Goal: Transaction & Acquisition: Purchase product/service

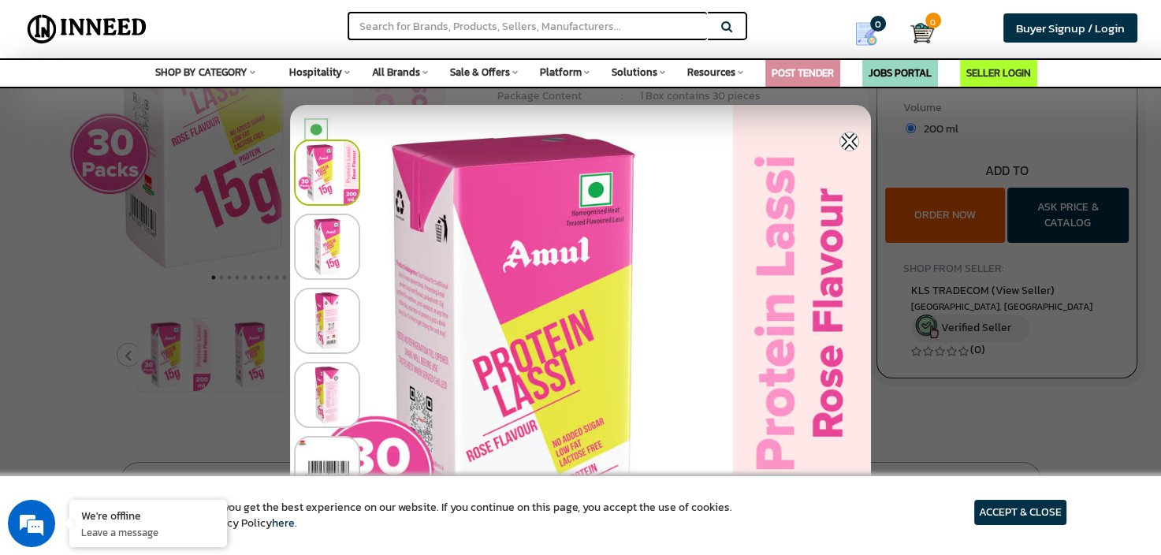
click at [334, 233] on img at bounding box center [327, 247] width 66 height 66
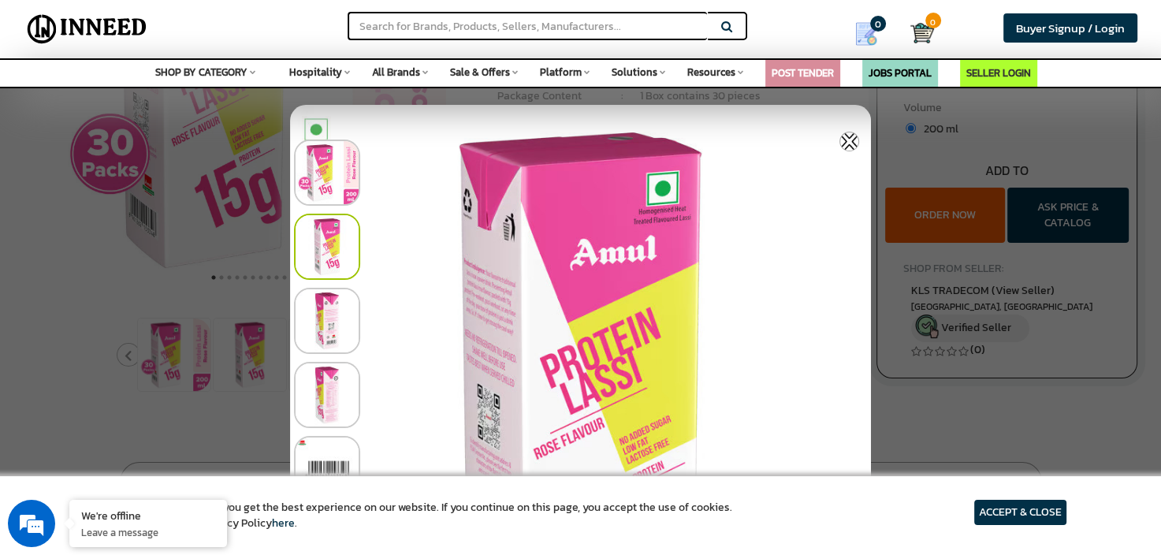
click at [329, 306] on img at bounding box center [327, 321] width 66 height 66
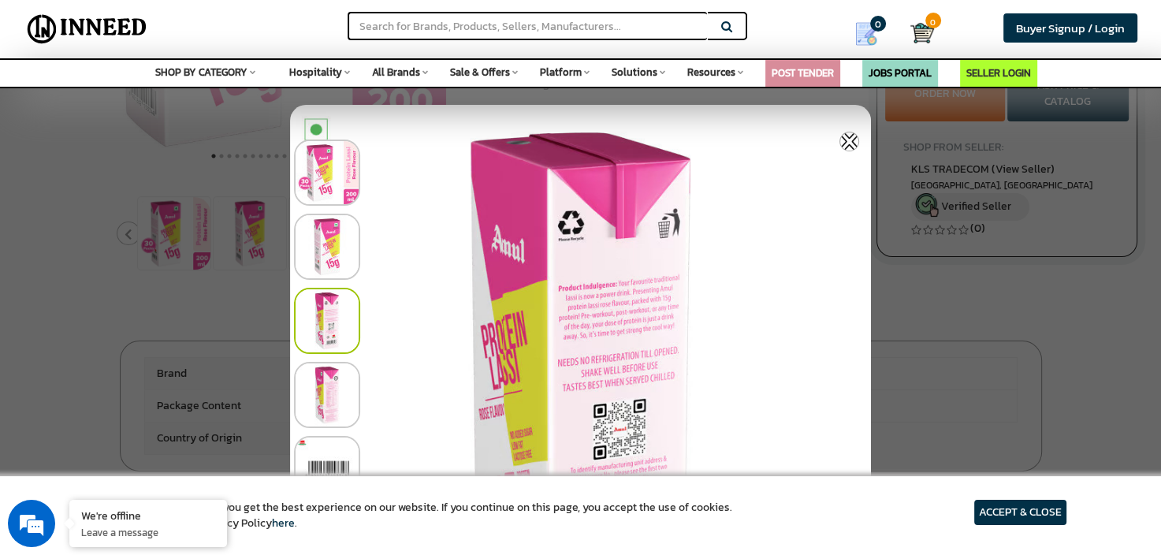
scroll to position [394, 0]
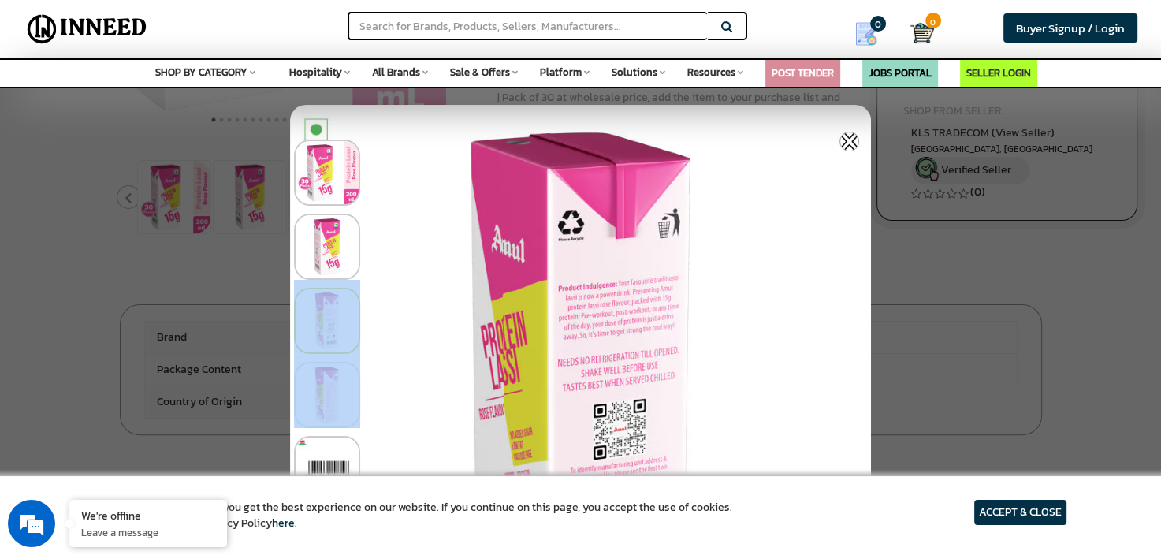
drag, startPoint x: 648, startPoint y: 359, endPoint x: 634, endPoint y: 246, distance: 113.5
click at [634, 246] on div at bounding box center [584, 502] width 581 height 741
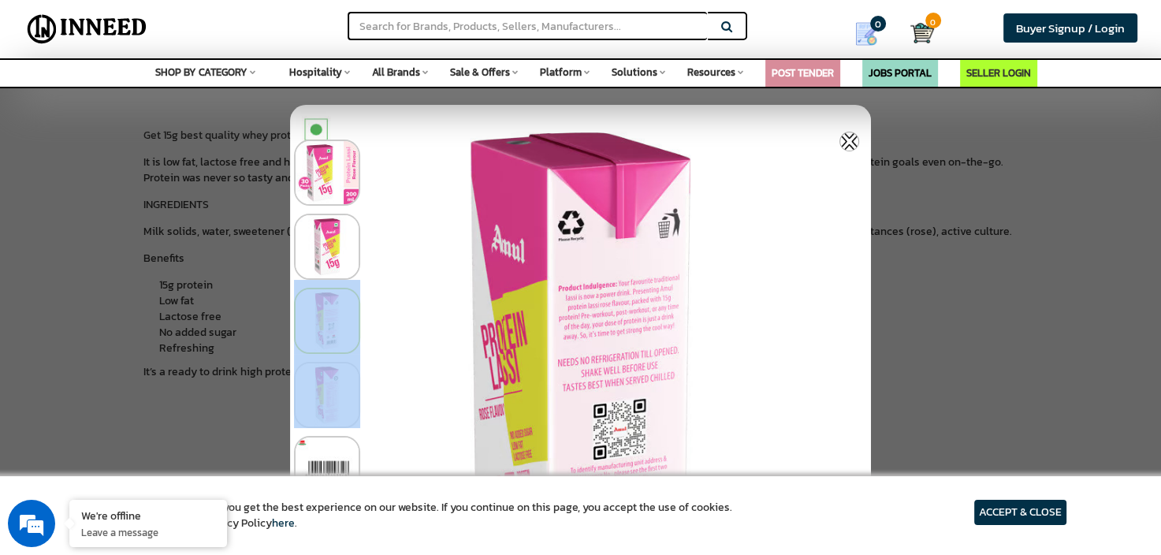
scroll to position [760, 0]
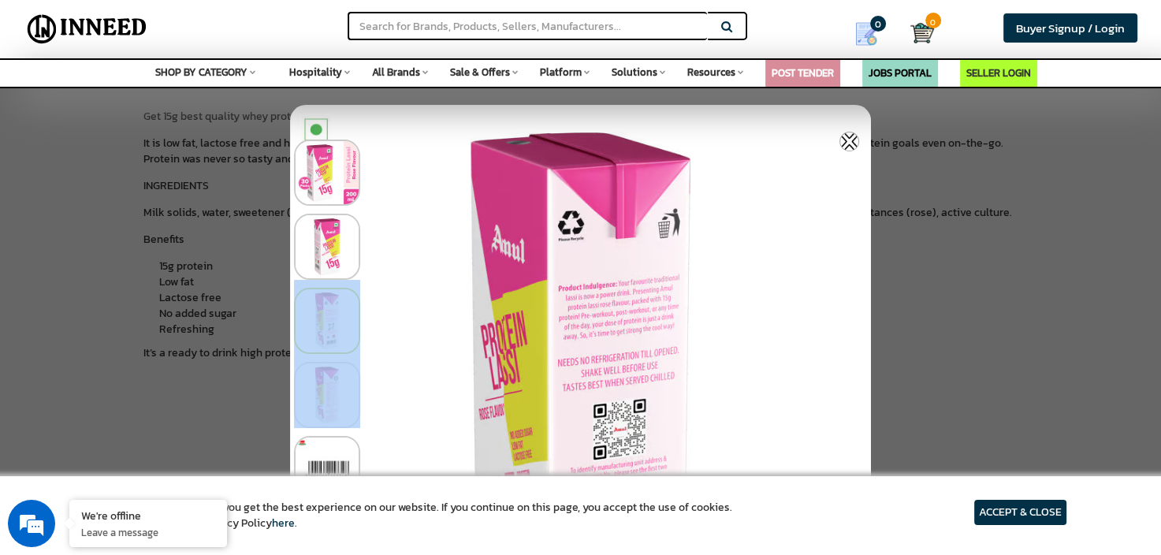
click at [331, 455] on img at bounding box center [327, 469] width 66 height 66
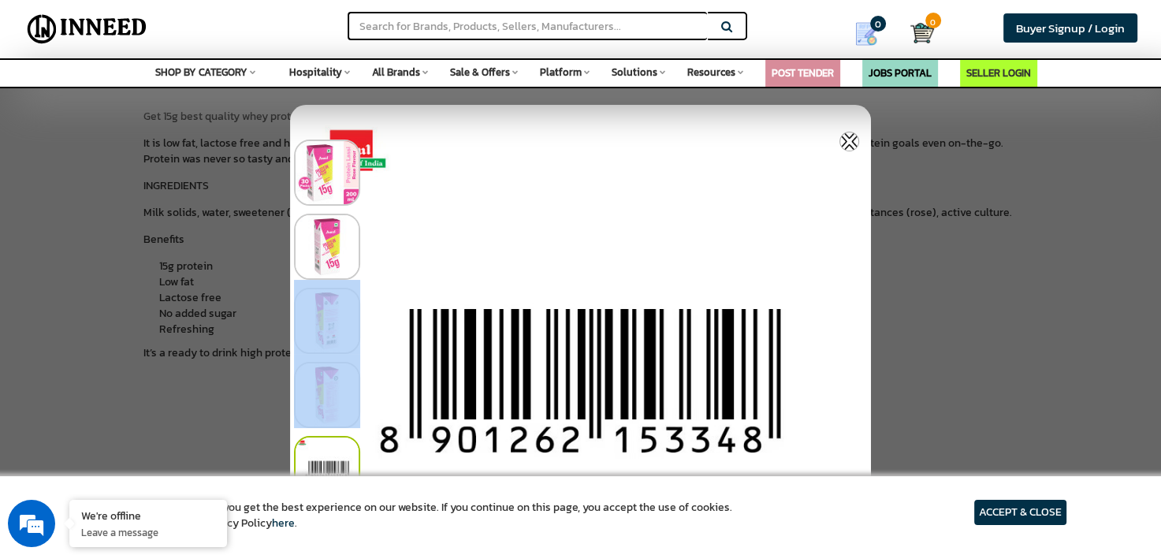
click at [336, 313] on img at bounding box center [327, 321] width 66 height 66
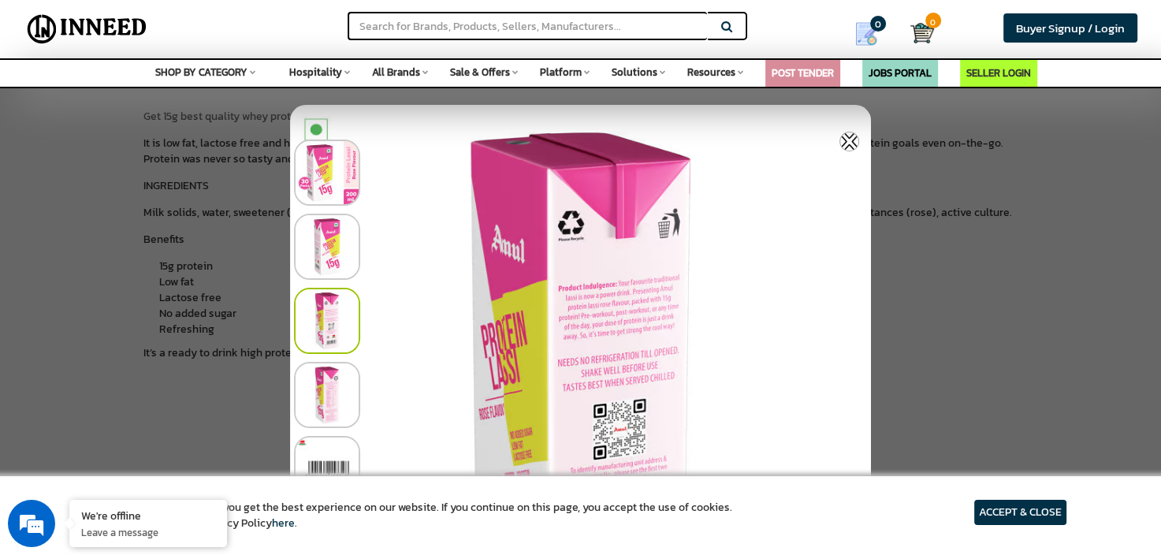
click at [607, 431] on div at bounding box center [584, 465] width 581 height 74
click at [1033, 508] on article "ACCEPT & CLOSE" at bounding box center [1020, 512] width 92 height 25
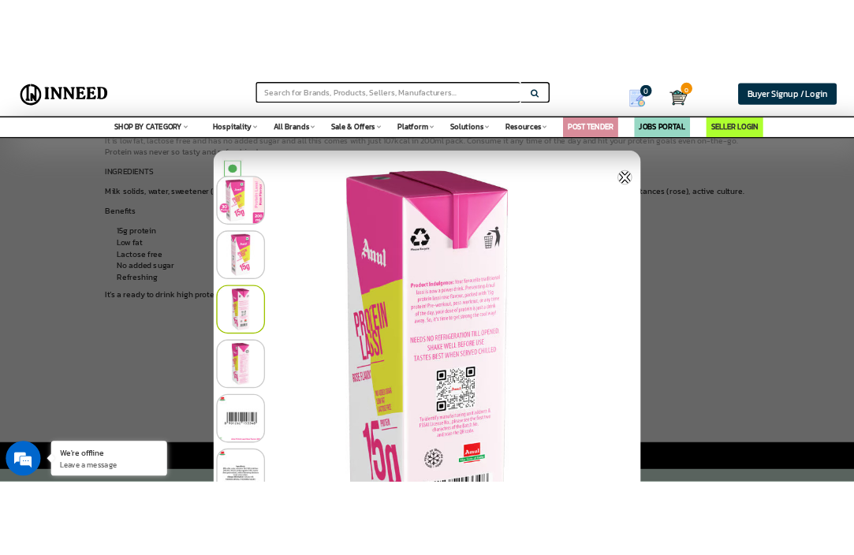
scroll to position [839, 0]
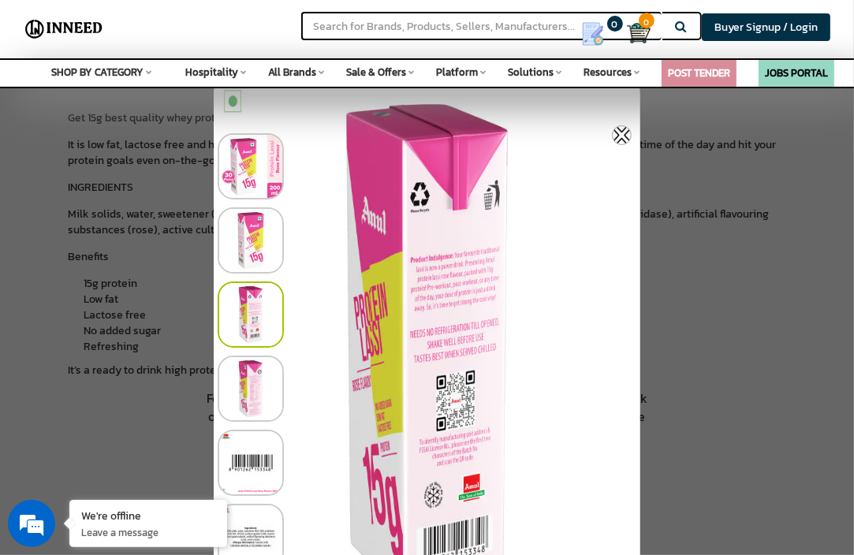
click at [259, 370] on img at bounding box center [251, 388] width 66 height 66
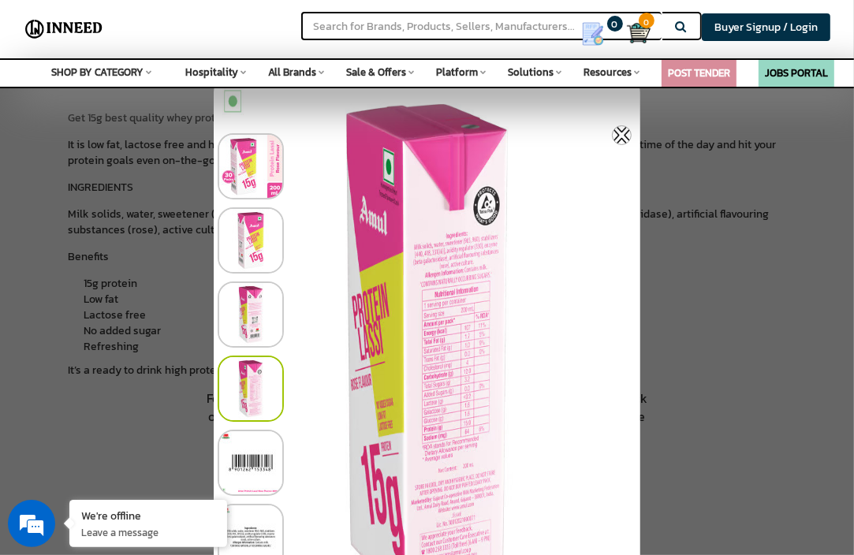
click at [426, 502] on div at bounding box center [431, 533] width 427 height 74
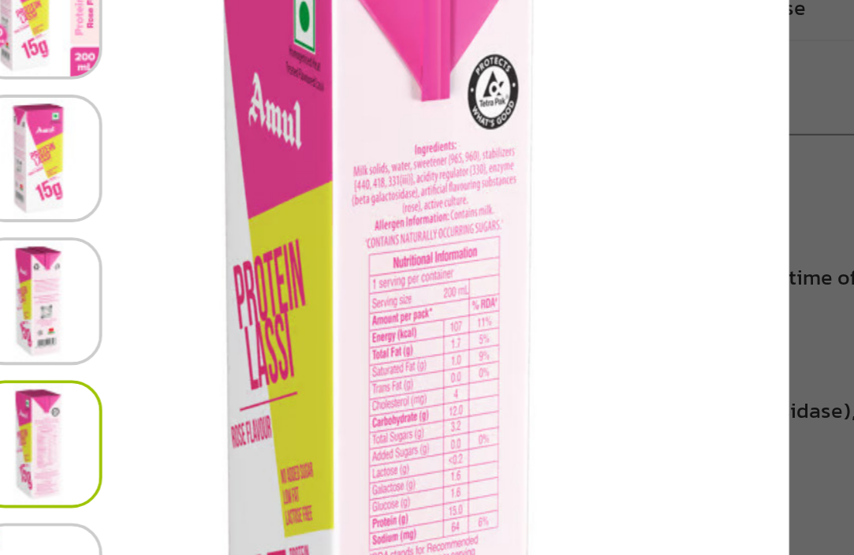
scroll to position [681, 0]
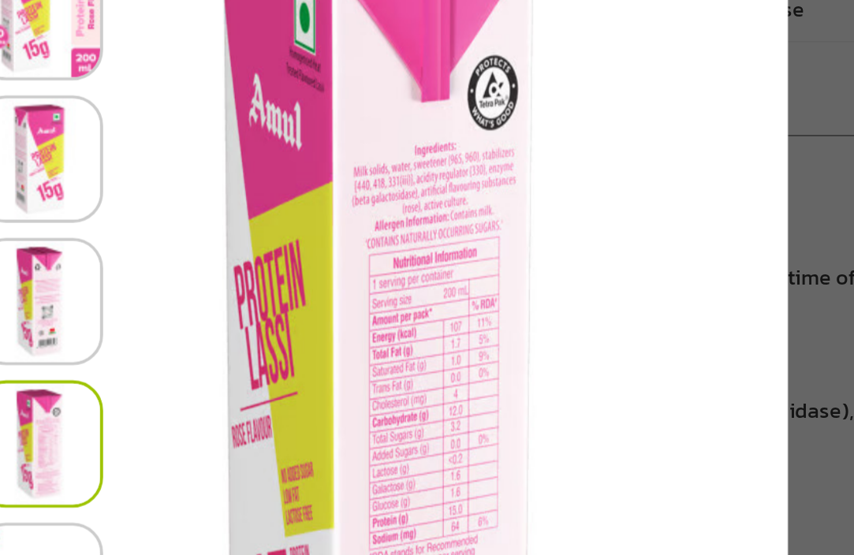
click at [480, 322] on div at bounding box center [431, 310] width 427 height 74
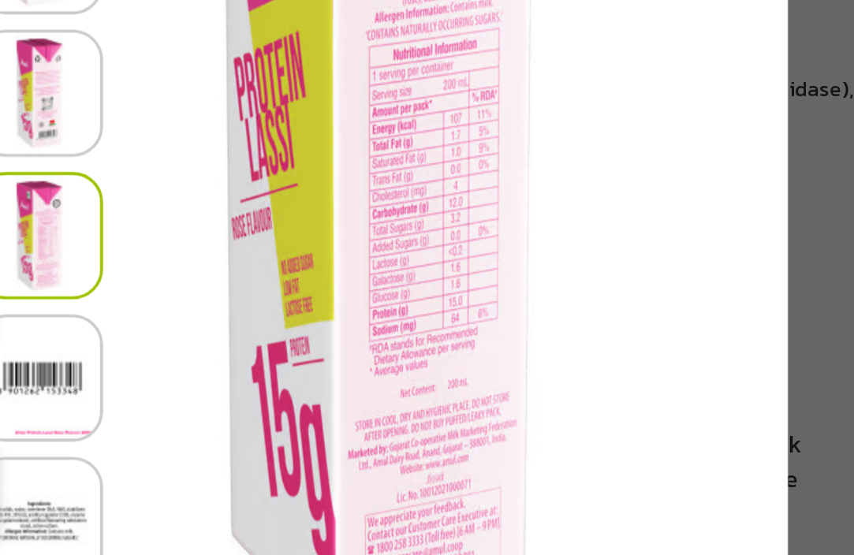
scroll to position [763, 0]
drag, startPoint x: 504, startPoint y: 486, endPoint x: 505, endPoint y: 444, distance: 42.6
click at [505, 444] on div at bounding box center [431, 459] width 427 height 74
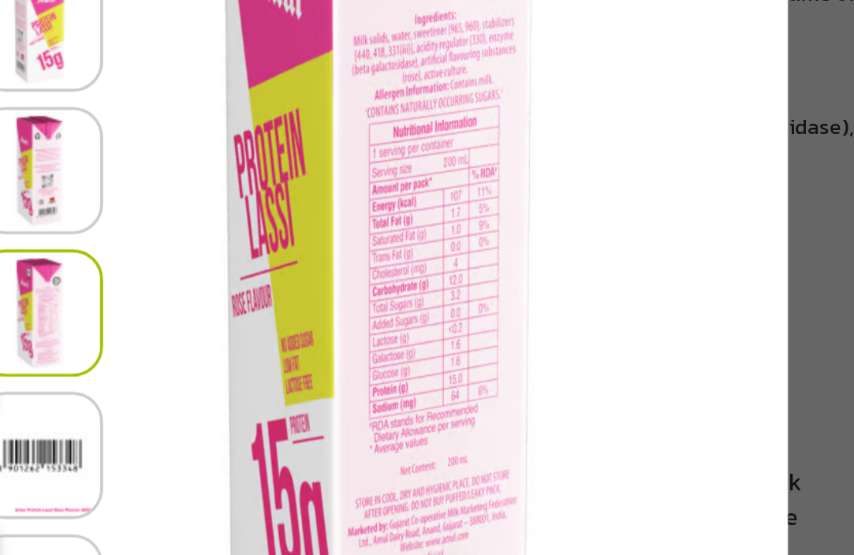
scroll to position [761, 0]
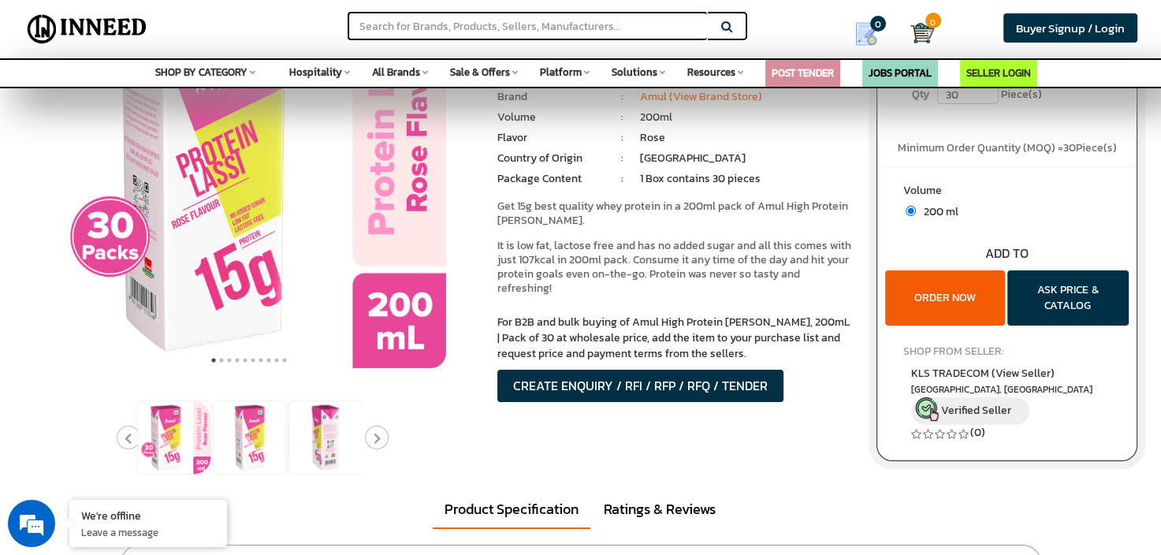
scroll to position [158, 0]
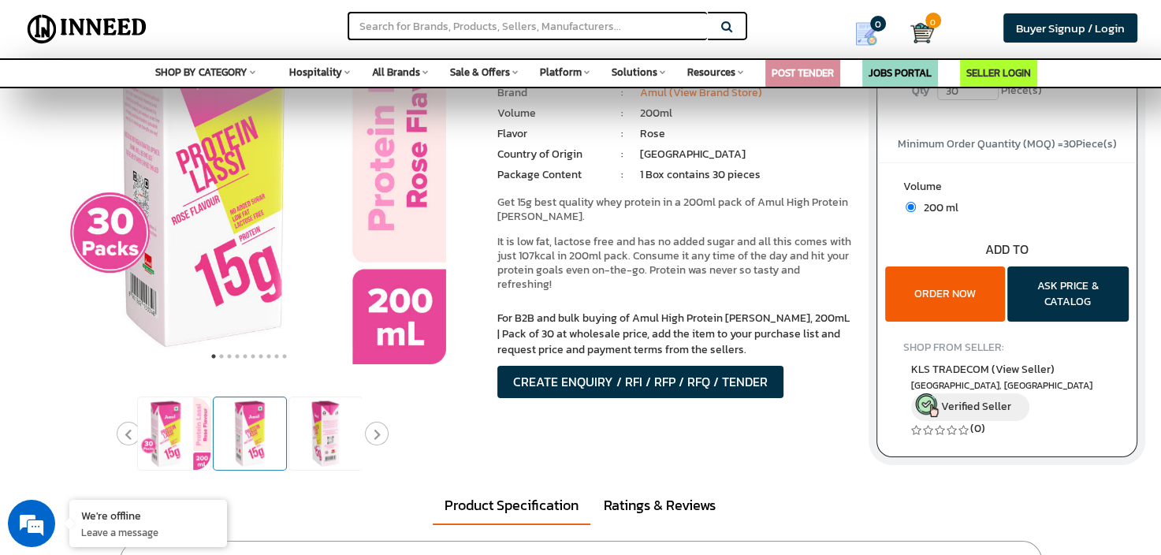
click at [251, 435] on img at bounding box center [250, 433] width 73 height 73
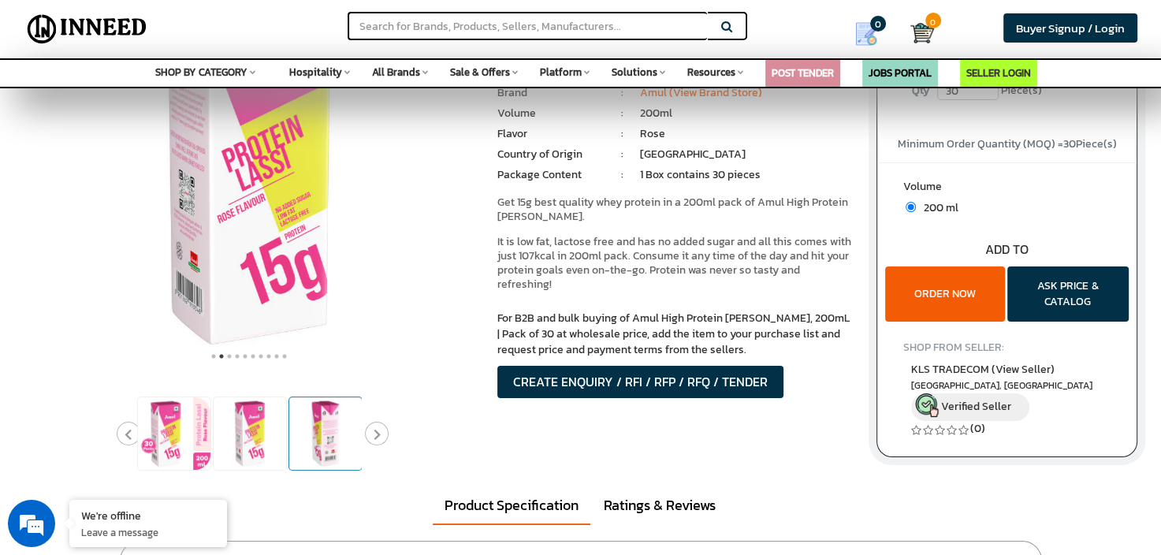
click at [326, 431] on img at bounding box center [325, 433] width 73 height 73
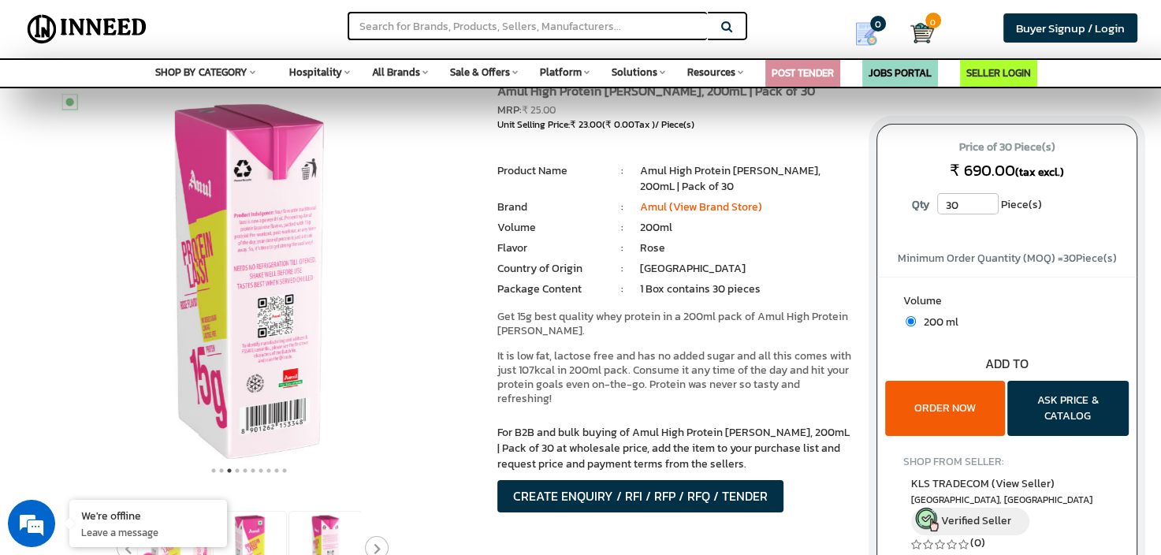
scroll to position [79, 0]
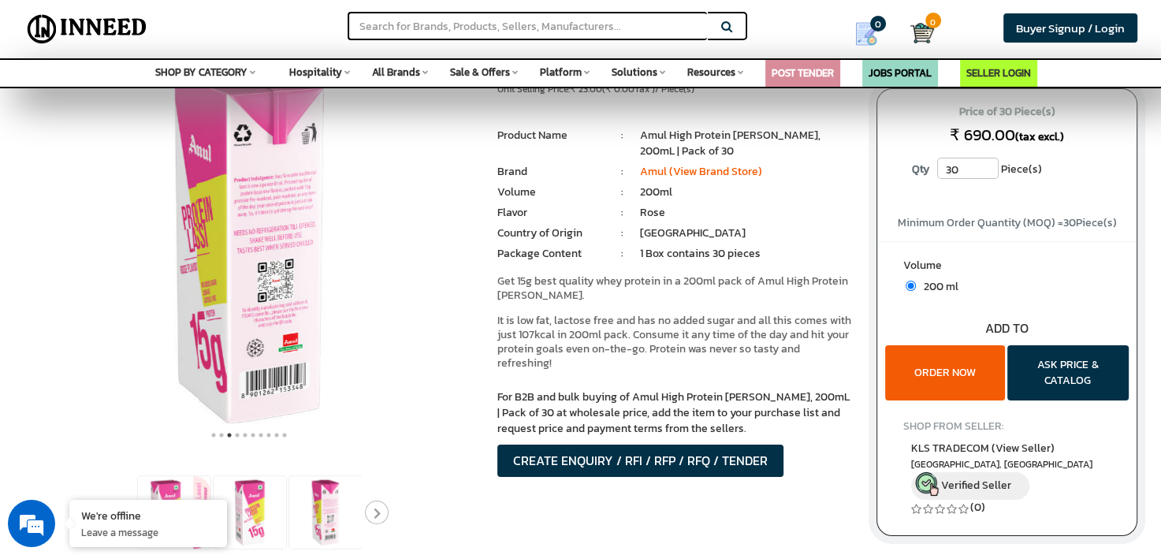
click at [373, 509] on icon "Next" at bounding box center [376, 514] width 7 height 12
click at [340, 513] on img at bounding box center [325, 512] width 73 height 73
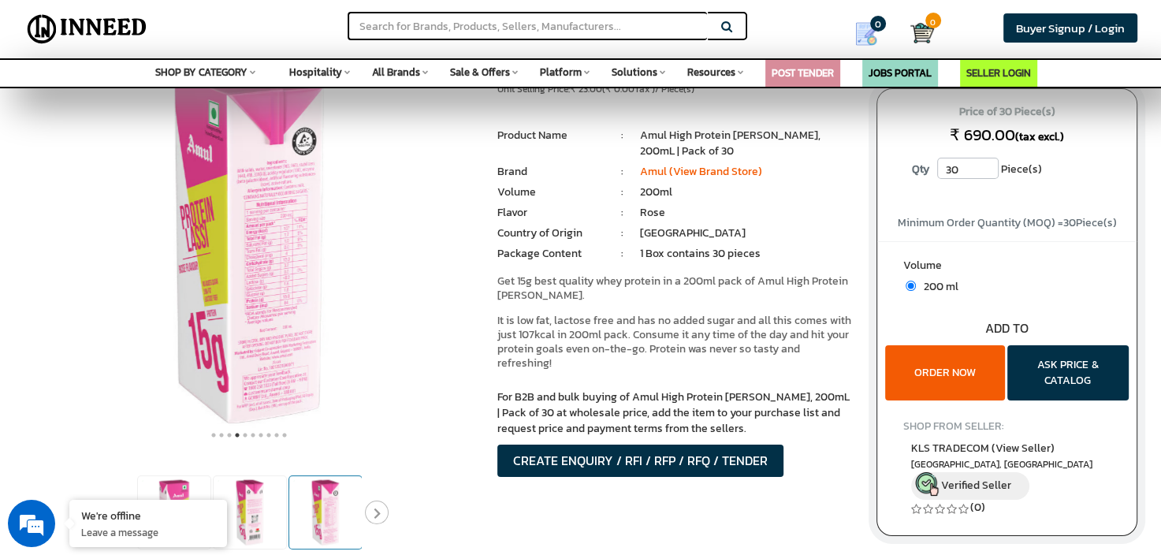
scroll to position [0, 0]
click at [272, 366] on img at bounding box center [249, 246] width 394 height 394
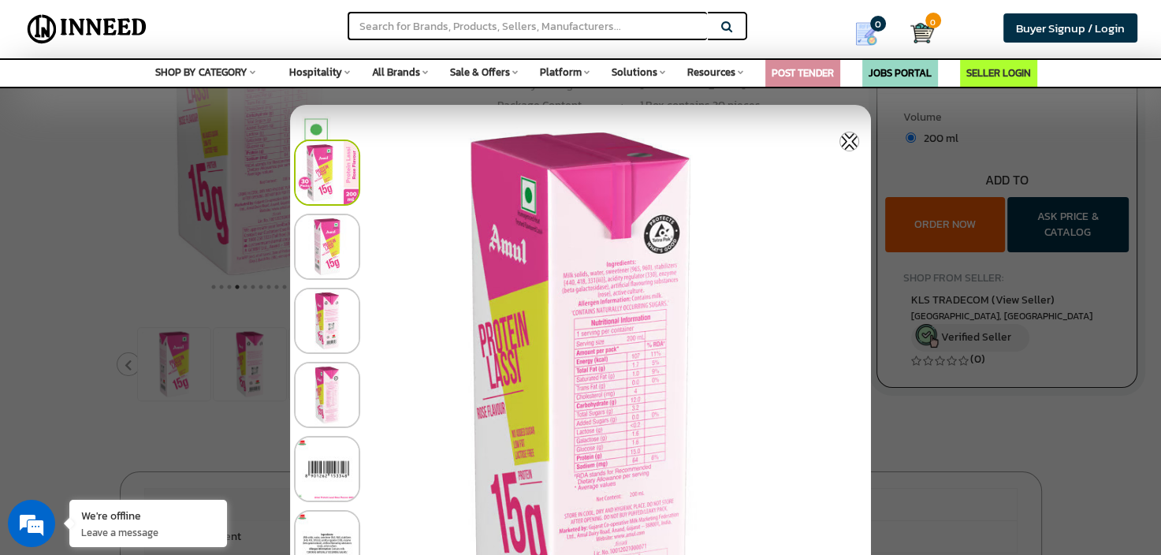
scroll to position [236, 0]
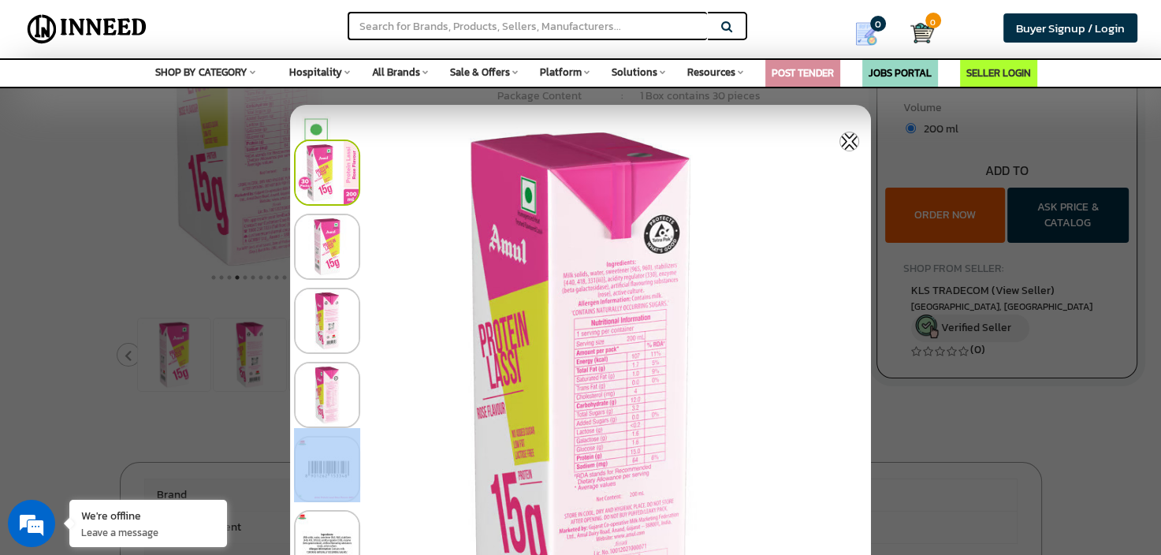
drag, startPoint x: 746, startPoint y: 482, endPoint x: 743, endPoint y: 422, distance: 59.9
click at [743, 422] on div at bounding box center [584, 502] width 581 height 741
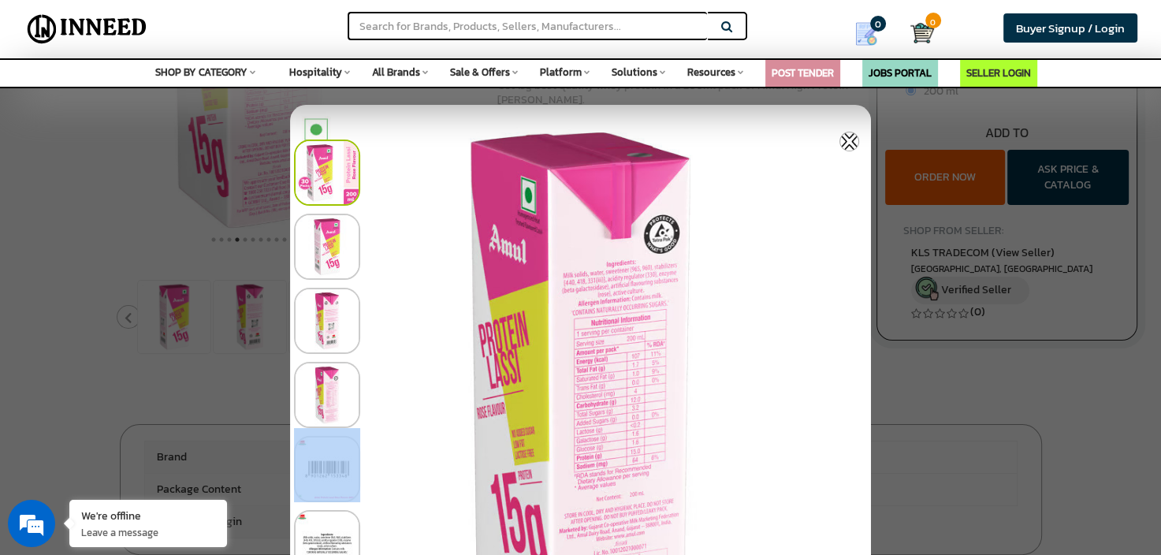
scroll to position [395, 0]
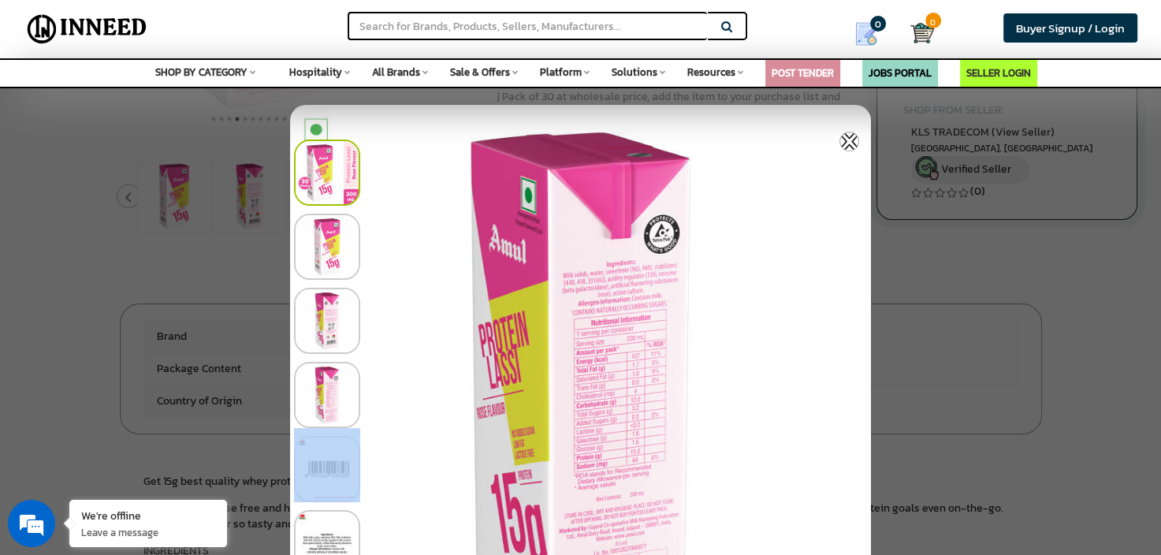
click at [332, 541] on img at bounding box center [327, 543] width 66 height 66
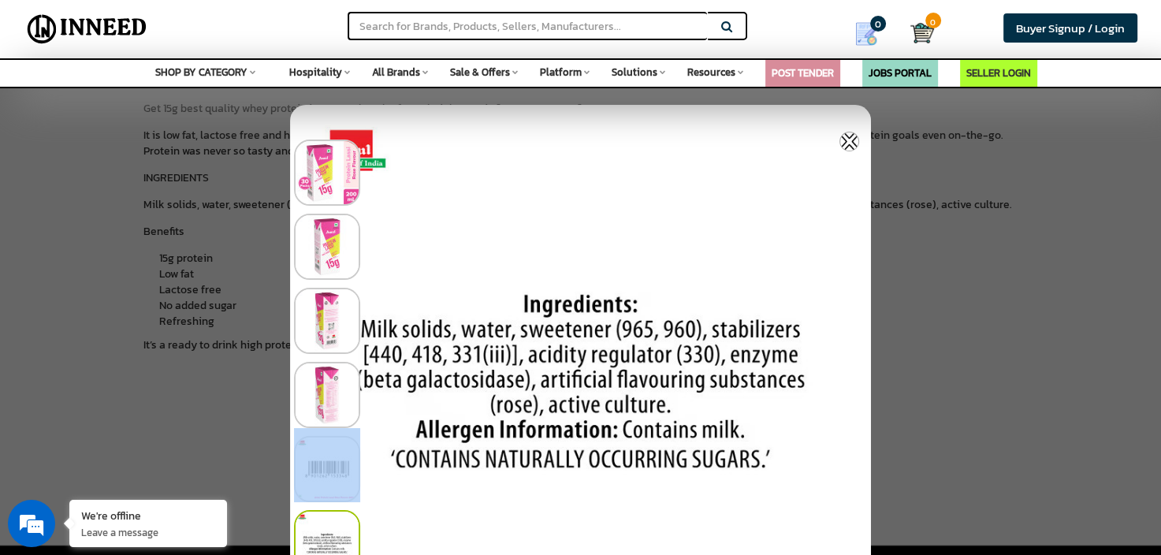
scroll to position [789, 0]
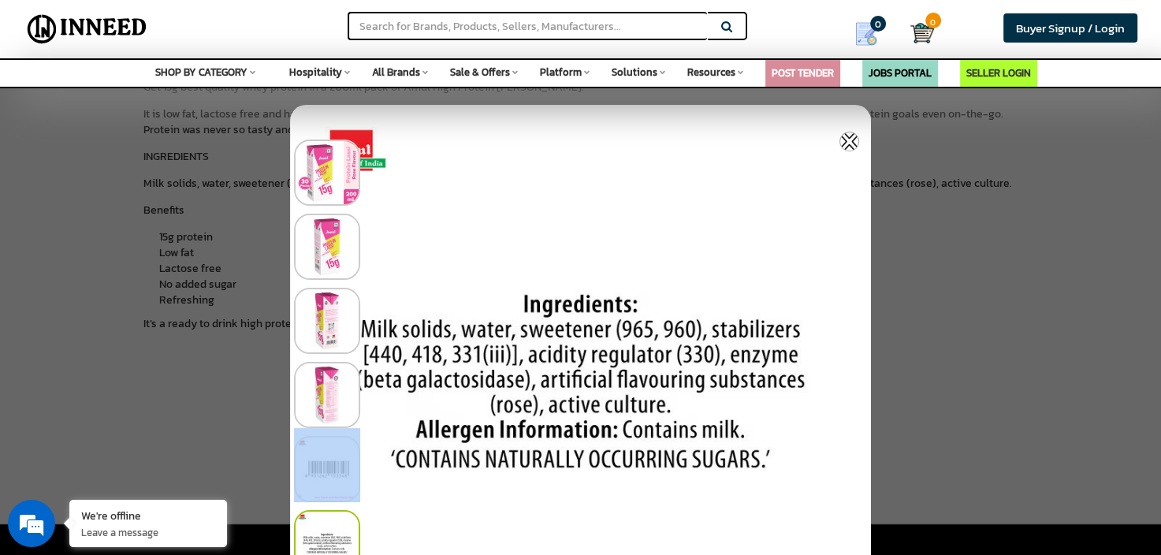
click at [334, 419] on img at bounding box center [327, 395] width 66 height 66
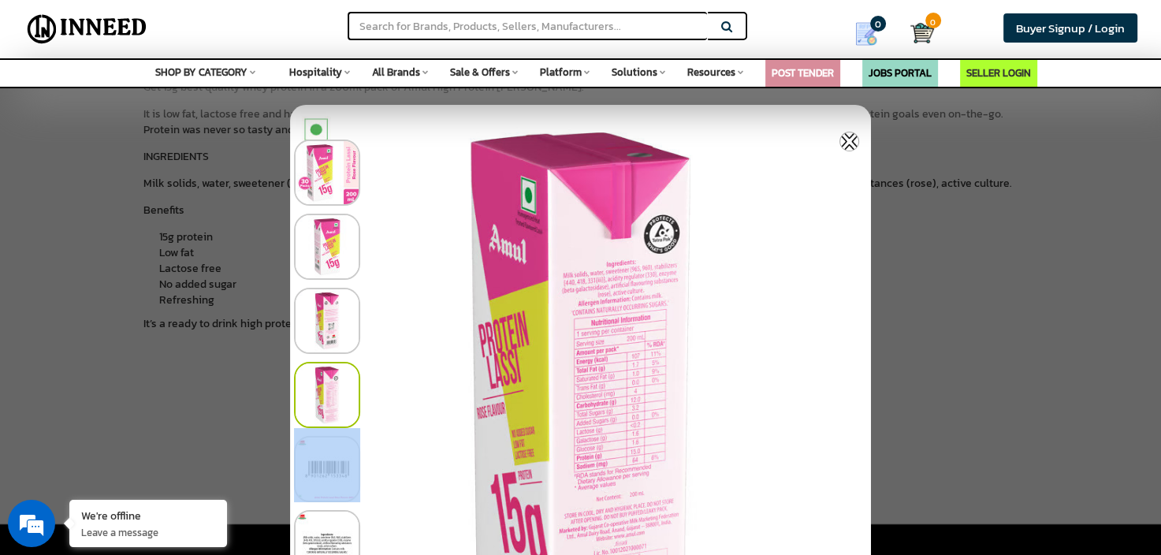
click at [334, 354] on div at bounding box center [584, 391] width 581 height 74
click at [333, 328] on img at bounding box center [327, 321] width 66 height 66
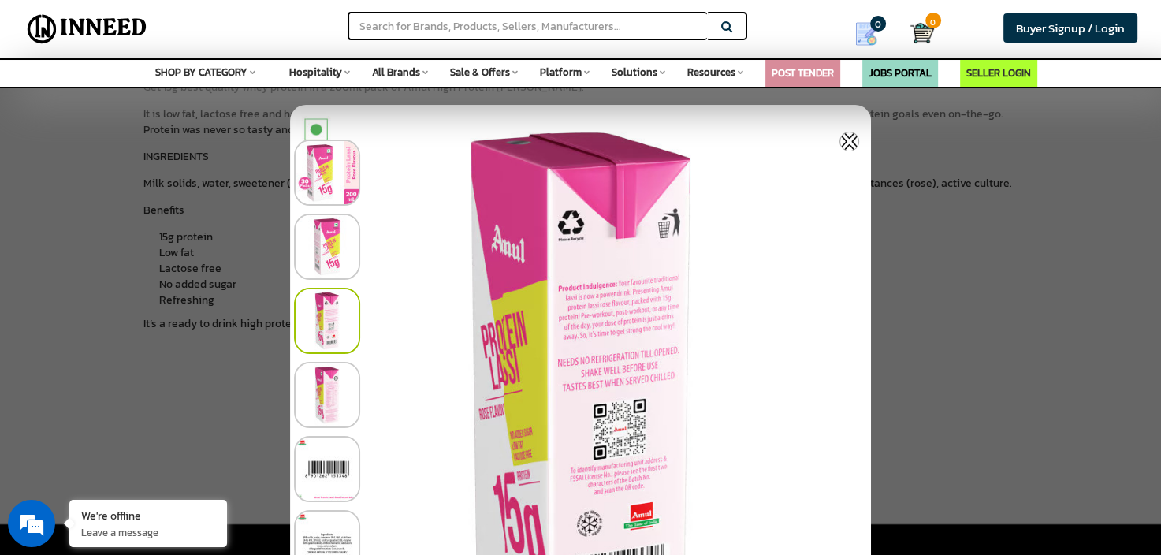
click at [331, 264] on img at bounding box center [327, 247] width 66 height 66
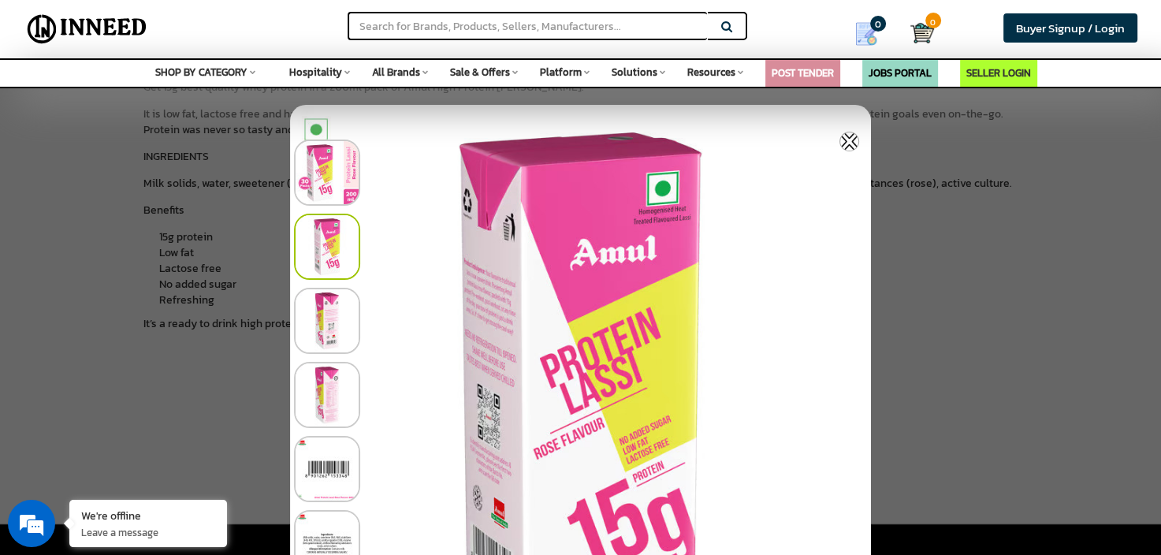
click at [312, 193] on img at bounding box center [327, 173] width 66 height 66
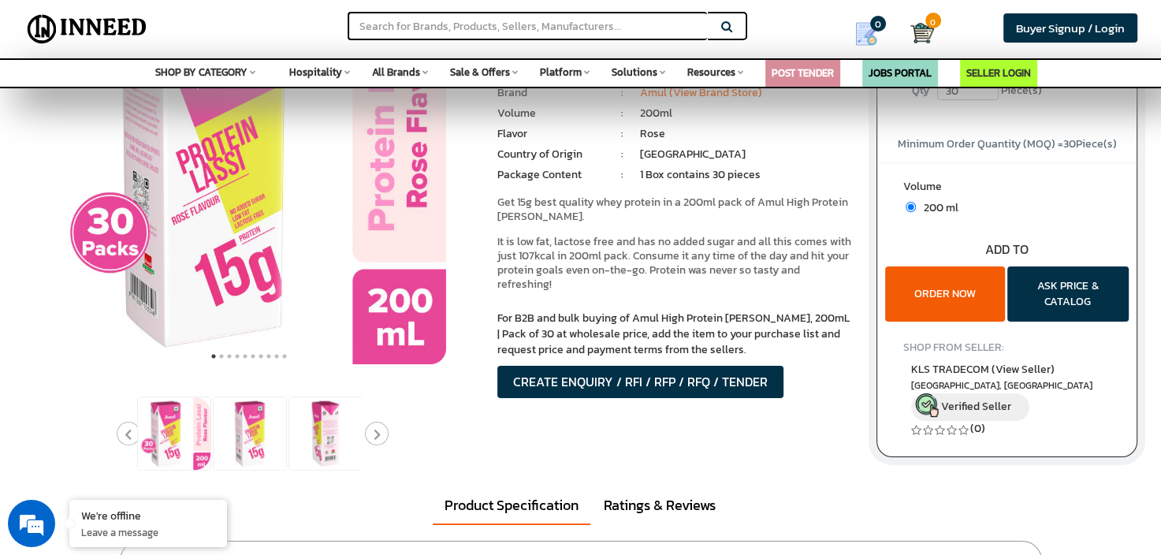
click at [375, 433] on icon "Next" at bounding box center [376, 435] width 7 height 12
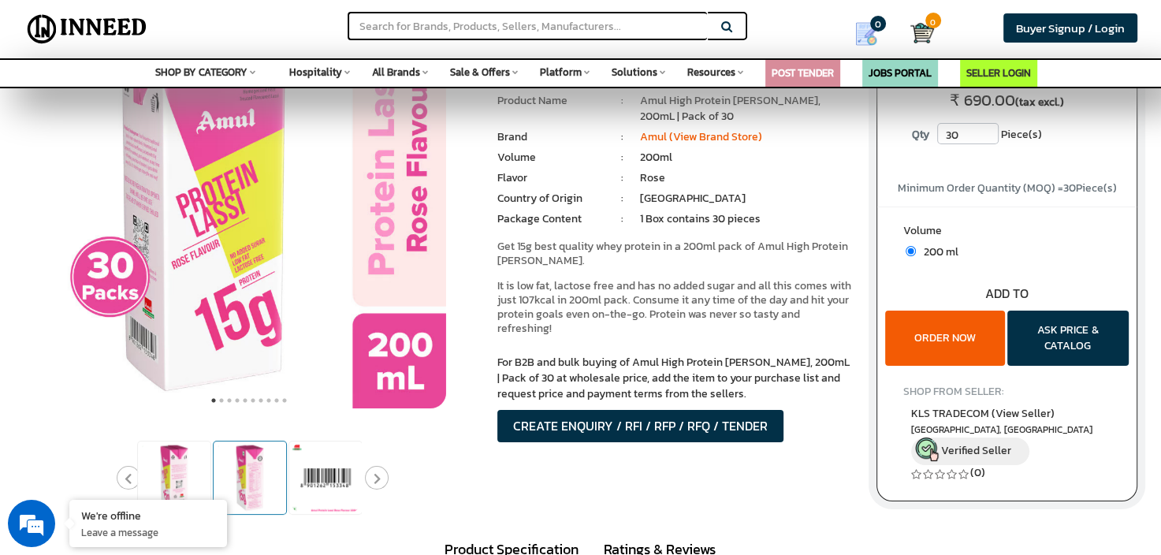
scroll to position [79, 0]
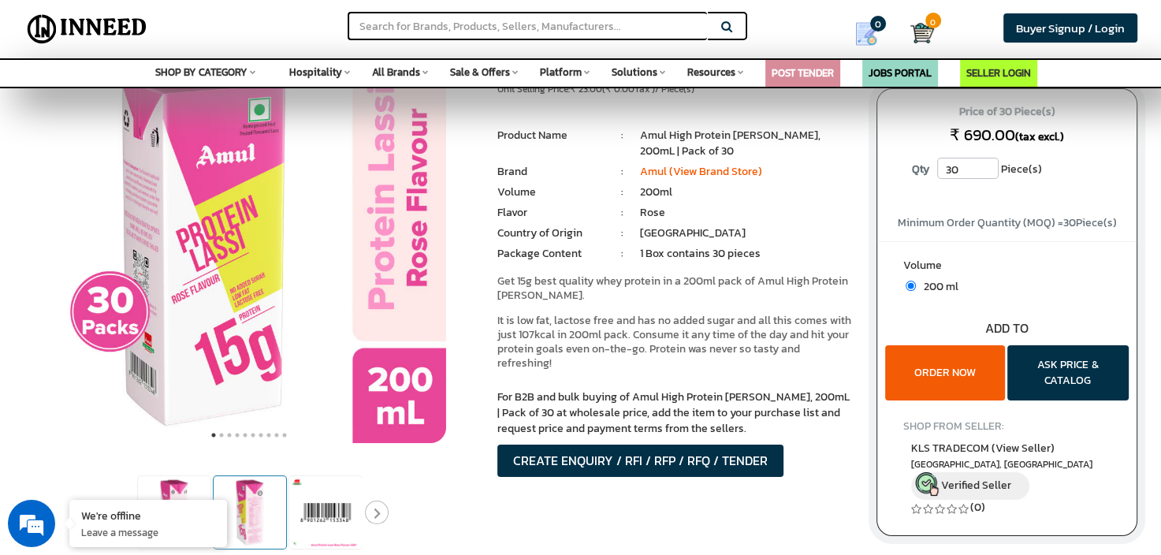
click at [262, 503] on img at bounding box center [250, 512] width 73 height 73
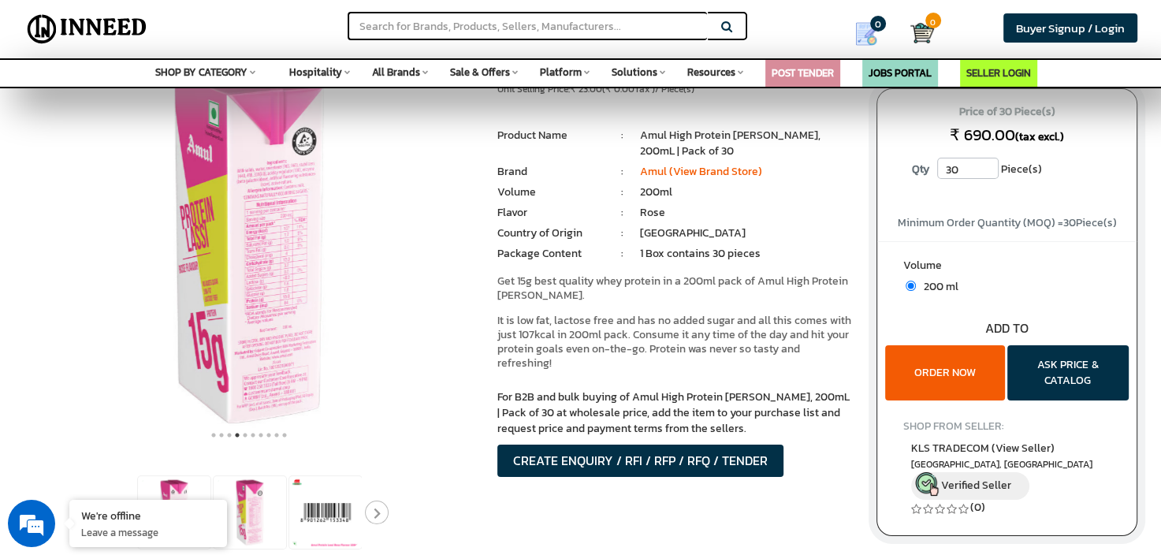
click at [297, 400] on img at bounding box center [249, 246] width 394 height 394
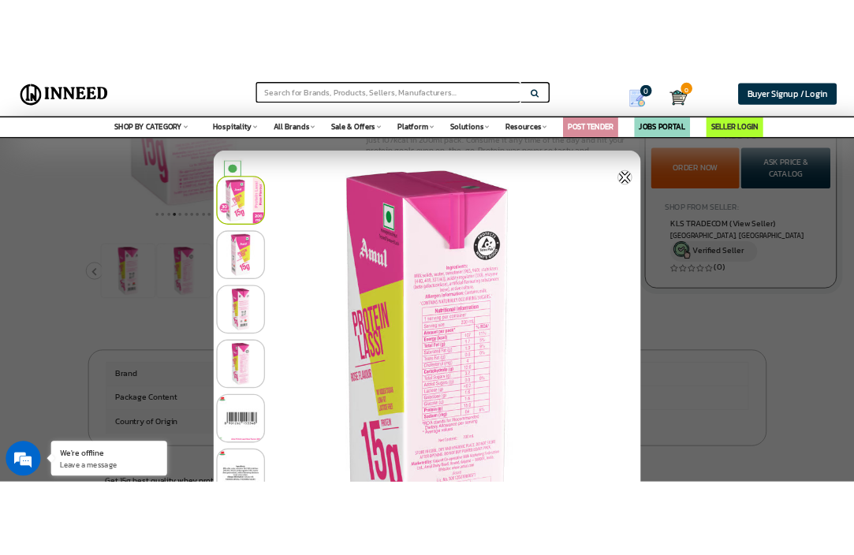
scroll to position [394, 0]
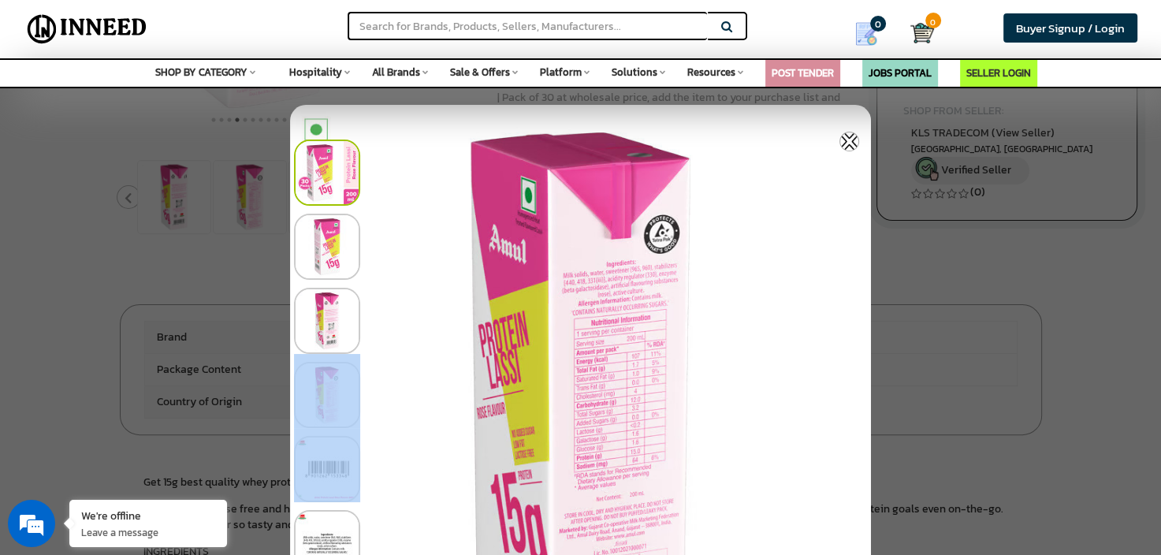
drag, startPoint x: 549, startPoint y: 438, endPoint x: 545, endPoint y: 305, distance: 133.3
click at [545, 305] on div at bounding box center [584, 502] width 581 height 741
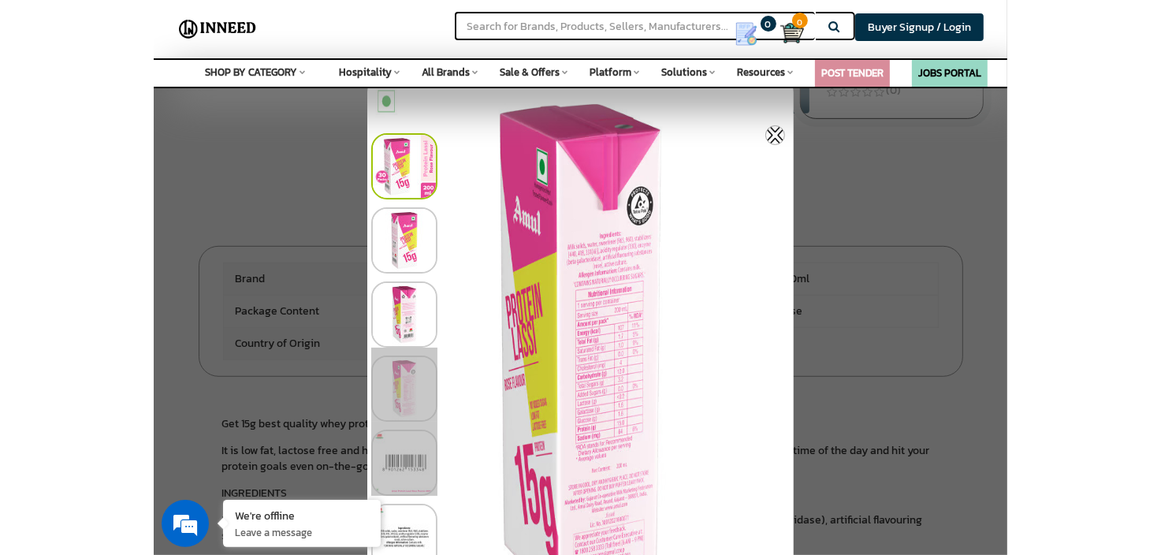
scroll to position [552, 0]
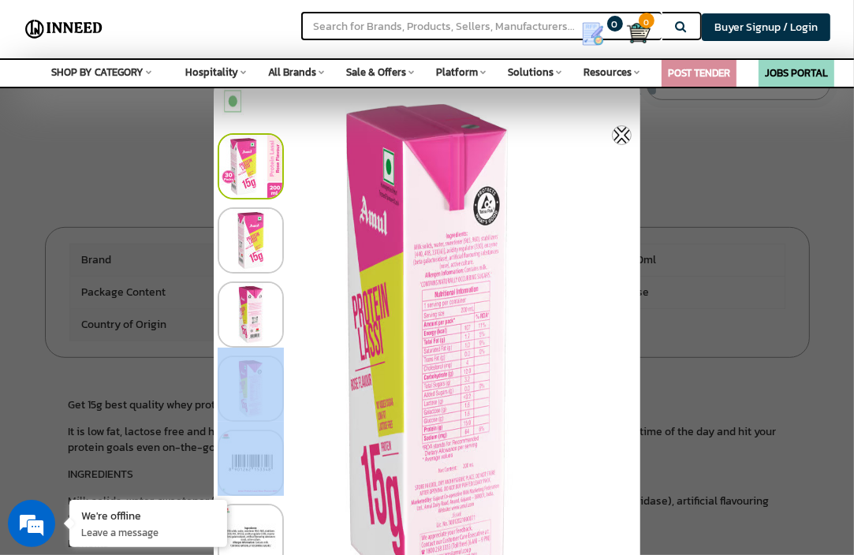
click at [621, 128] on img at bounding box center [622, 135] width 20 height 20
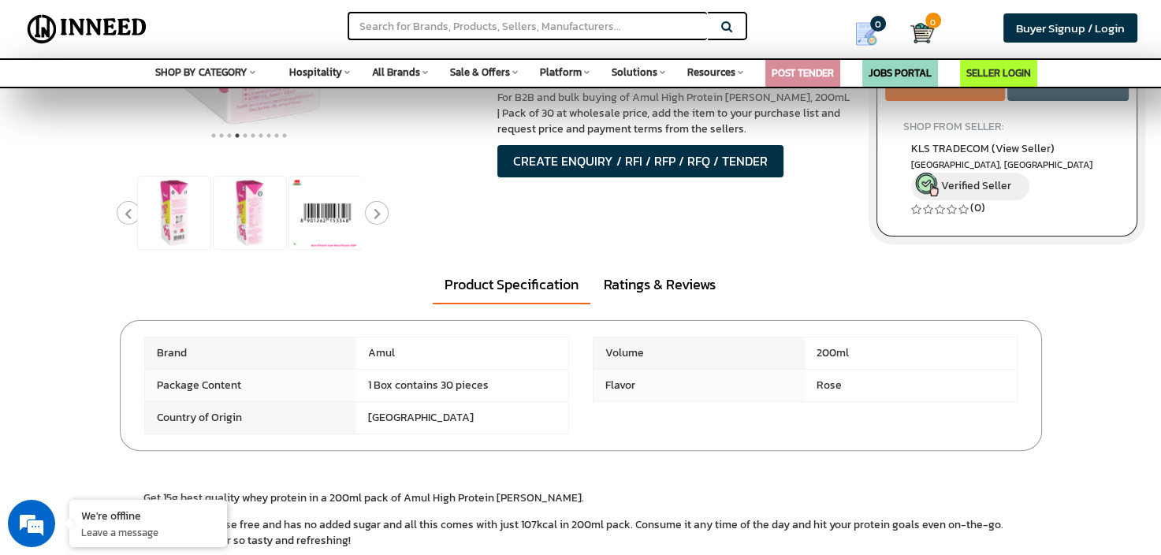
scroll to position [236, 0]
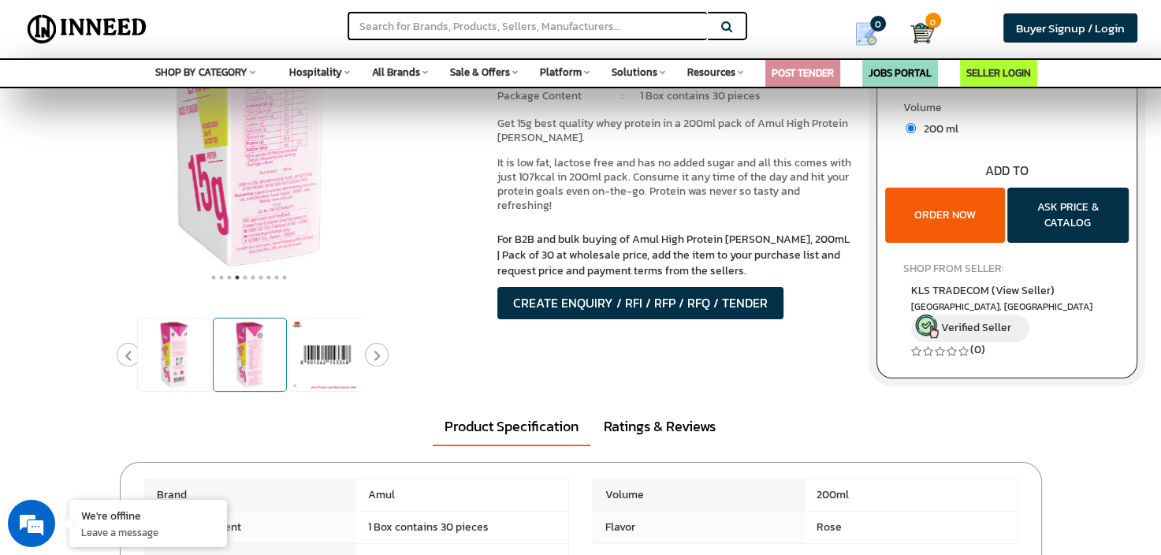
click at [261, 368] on img at bounding box center [250, 354] width 73 height 73
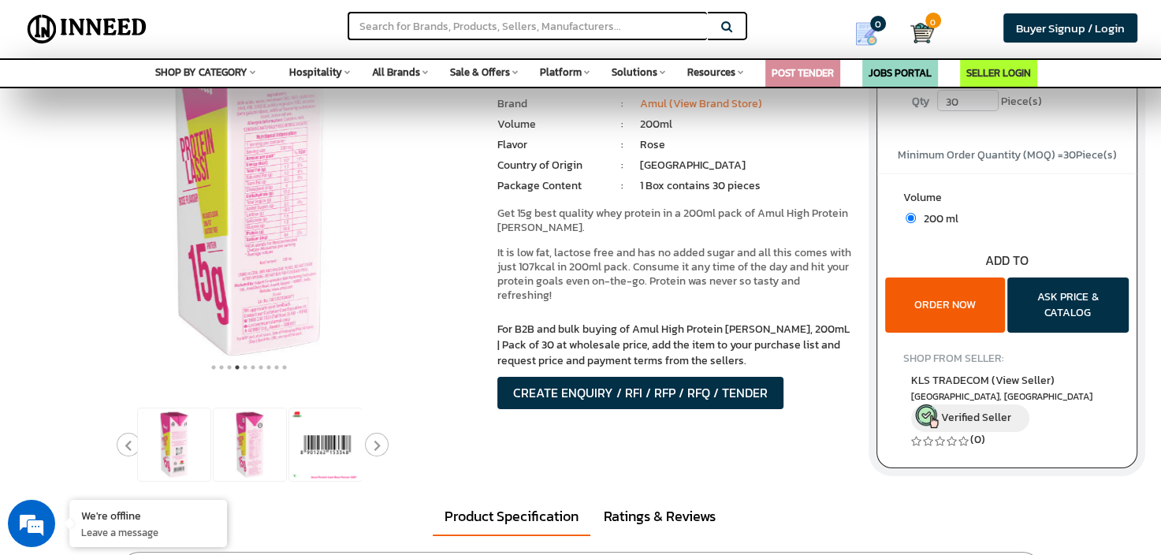
scroll to position [79, 0]
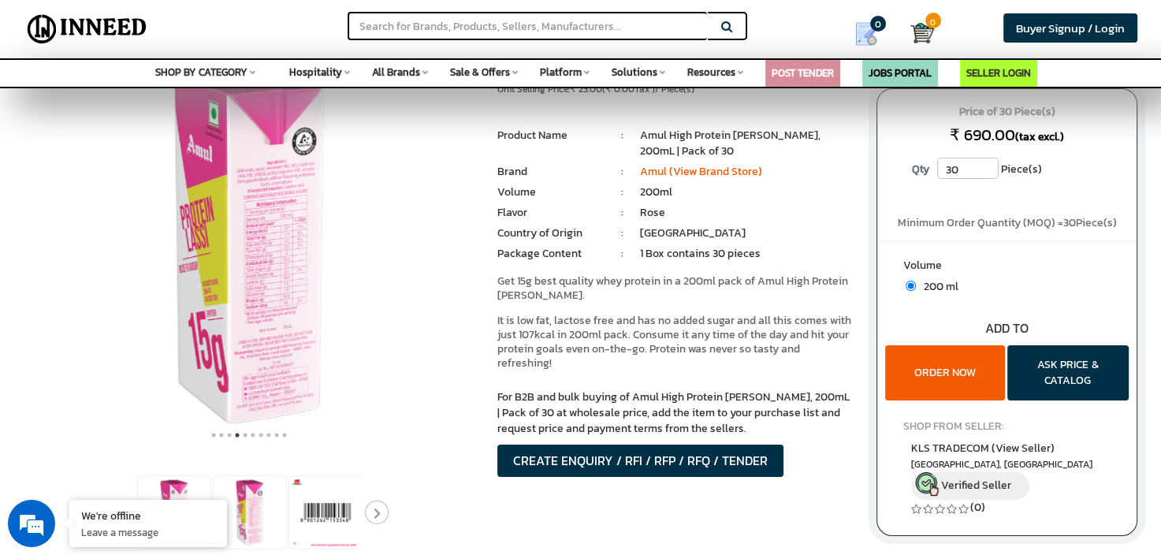
click at [288, 295] on img at bounding box center [249, 246] width 394 height 394
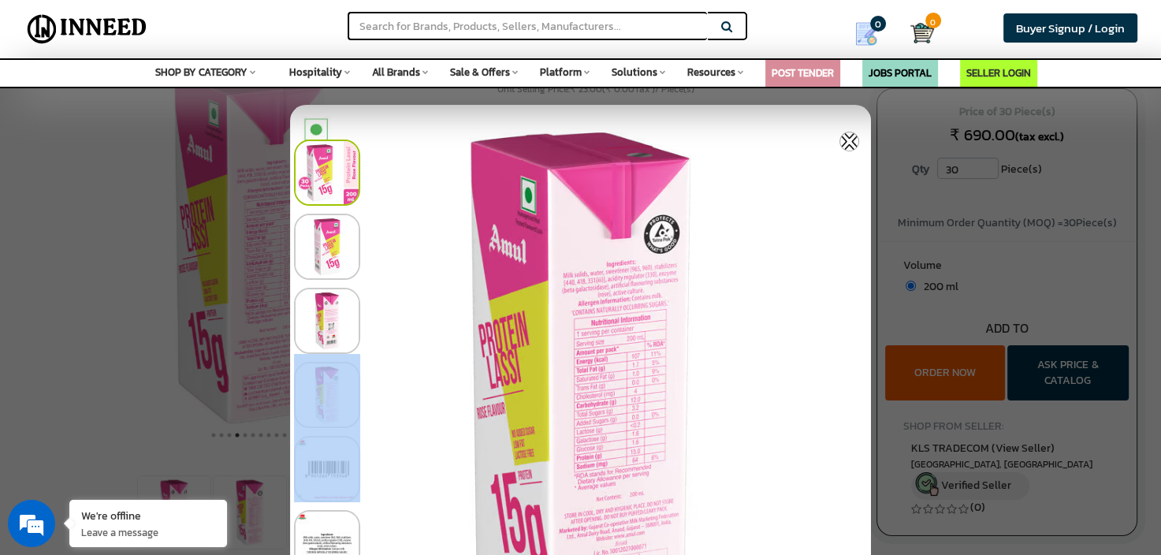
click at [321, 316] on img at bounding box center [327, 321] width 66 height 66
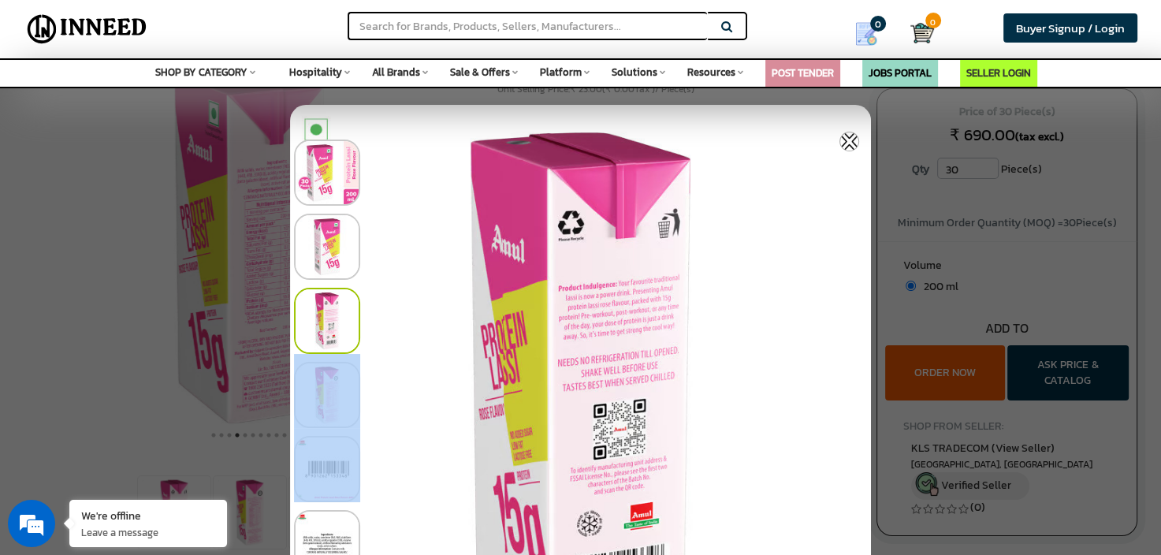
click at [325, 255] on img at bounding box center [327, 247] width 66 height 66
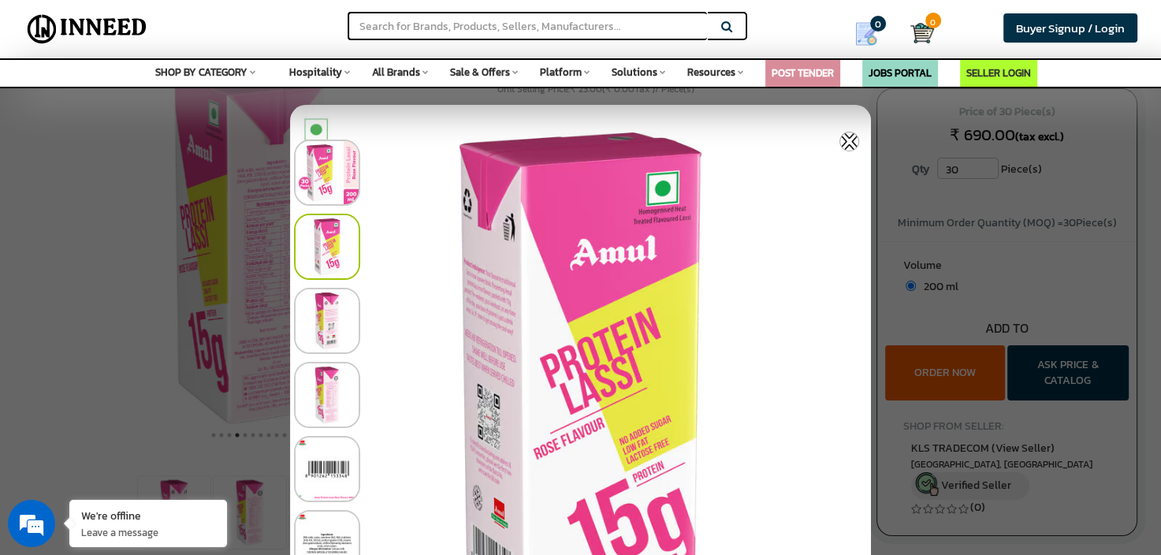
click at [125, 372] on div at bounding box center [580, 277] width 1161 height 555
click at [843, 145] on img at bounding box center [849, 142] width 20 height 20
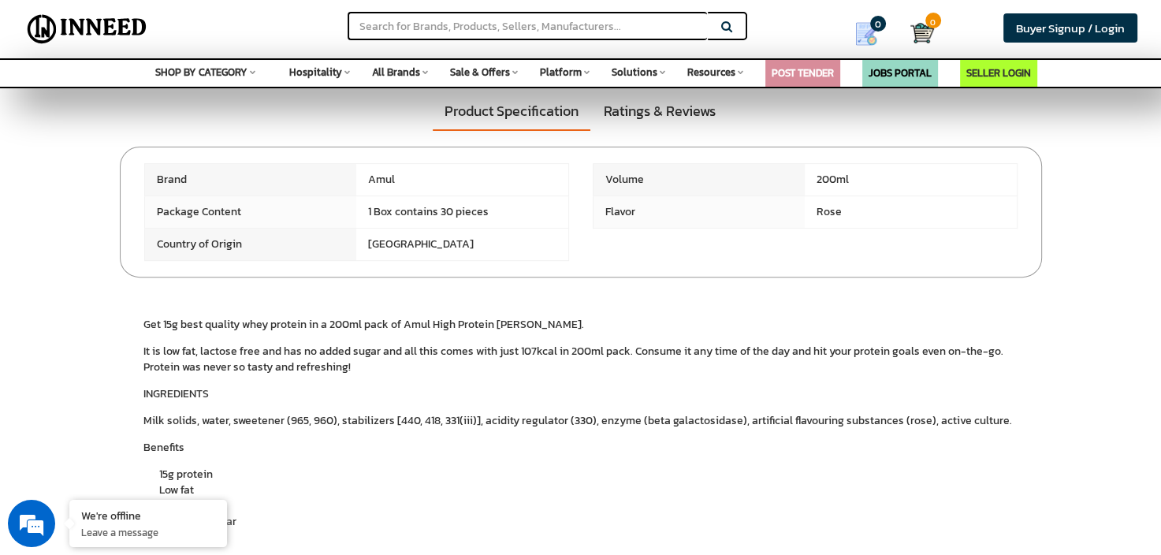
scroll to position [0, 0]
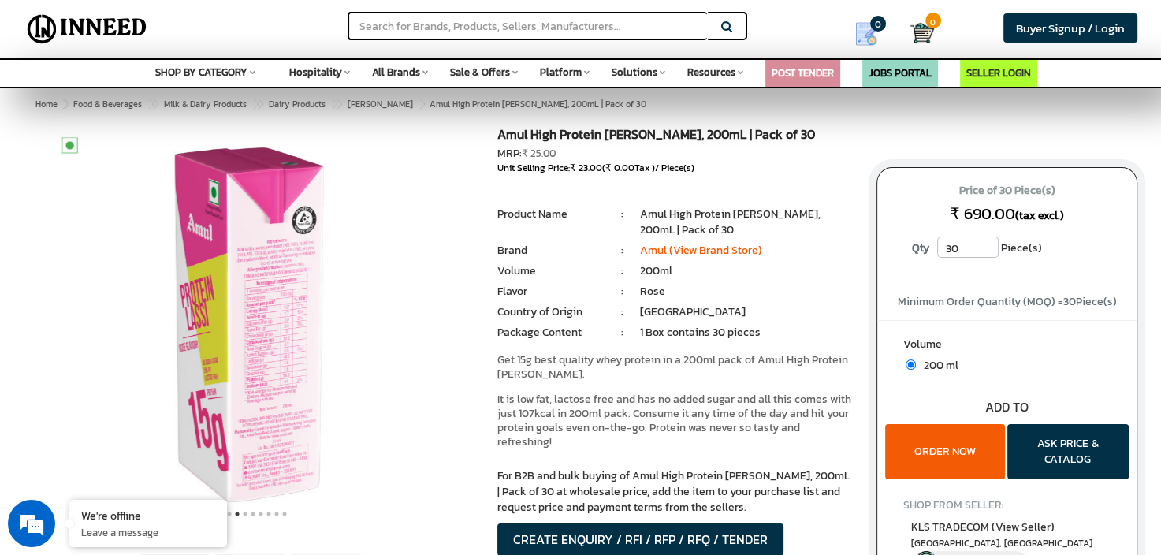
click at [965, 249] on input "30" at bounding box center [967, 246] width 61 height 21
click at [984, 246] on input "31" at bounding box center [967, 246] width 61 height 21
drag, startPoint x: 959, startPoint y: 251, endPoint x: 929, endPoint y: 254, distance: 30.1
click at [929, 254] on p "Qty 31 Piece(s)" at bounding box center [1006, 248] width 229 height 24
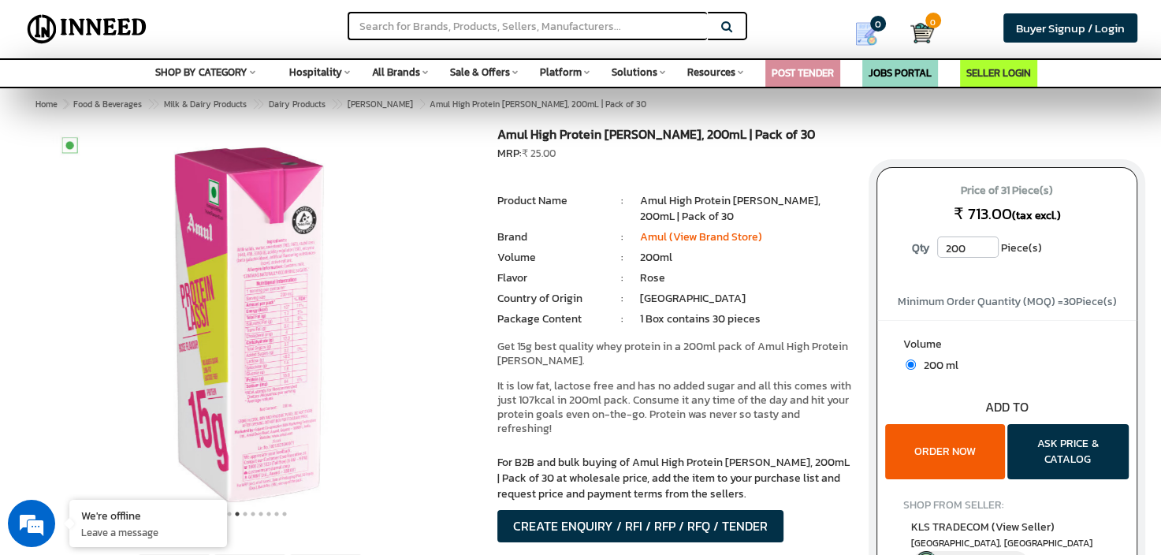
type input "200"
click at [863, 279] on div "Amul High Protein [PERSON_NAME], 200mL | Pack of 30 MRP: ₹ 25.00 Unit Selling P…" at bounding box center [675, 355] width 379 height 454
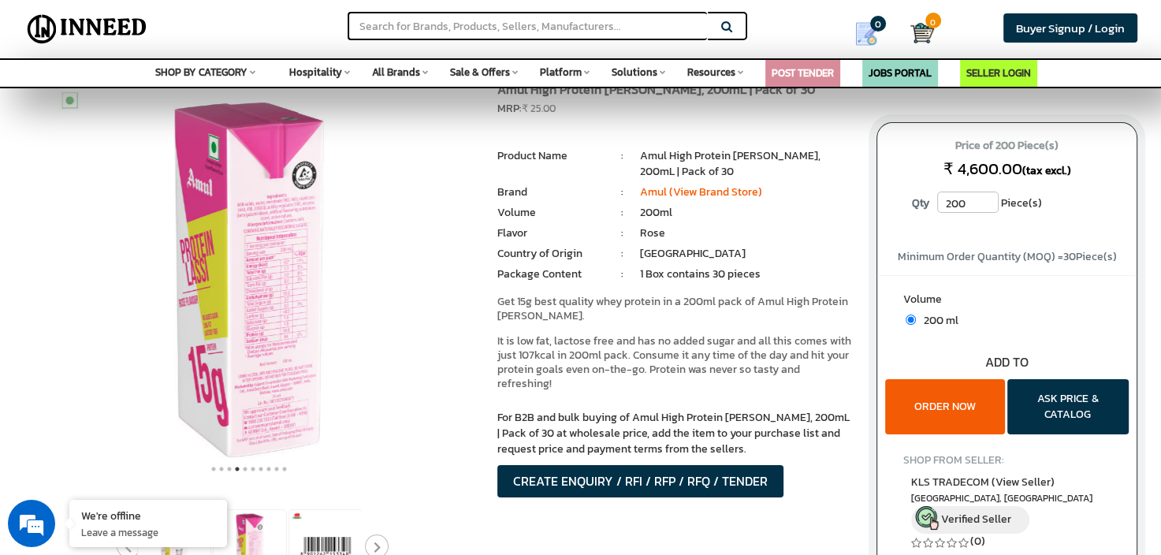
scroll to position [79, 0]
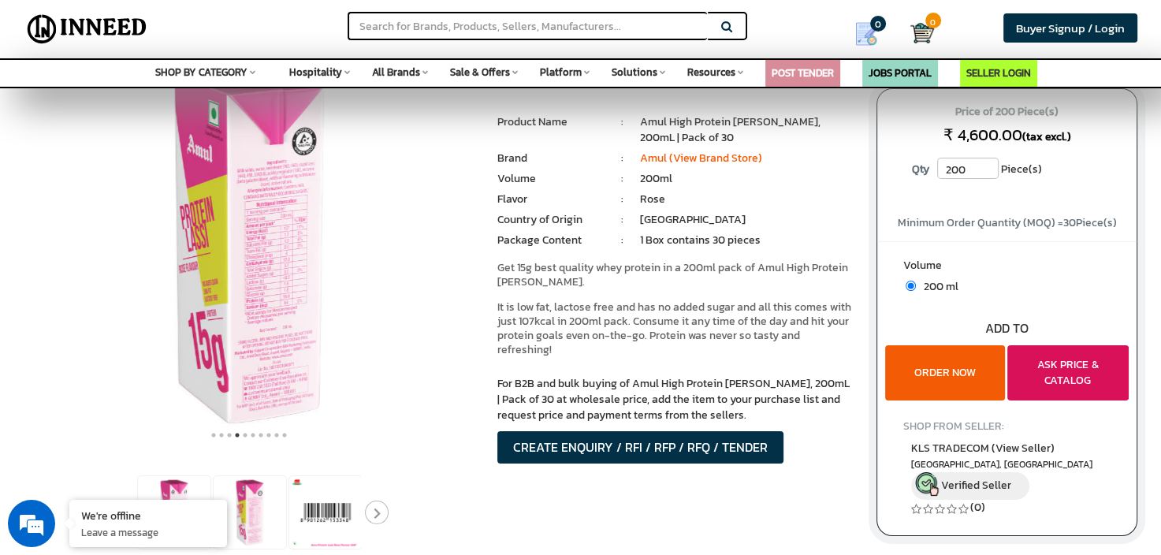
click at [1047, 374] on button "ASK PRICE & CATALOG" at bounding box center [1067, 372] width 121 height 55
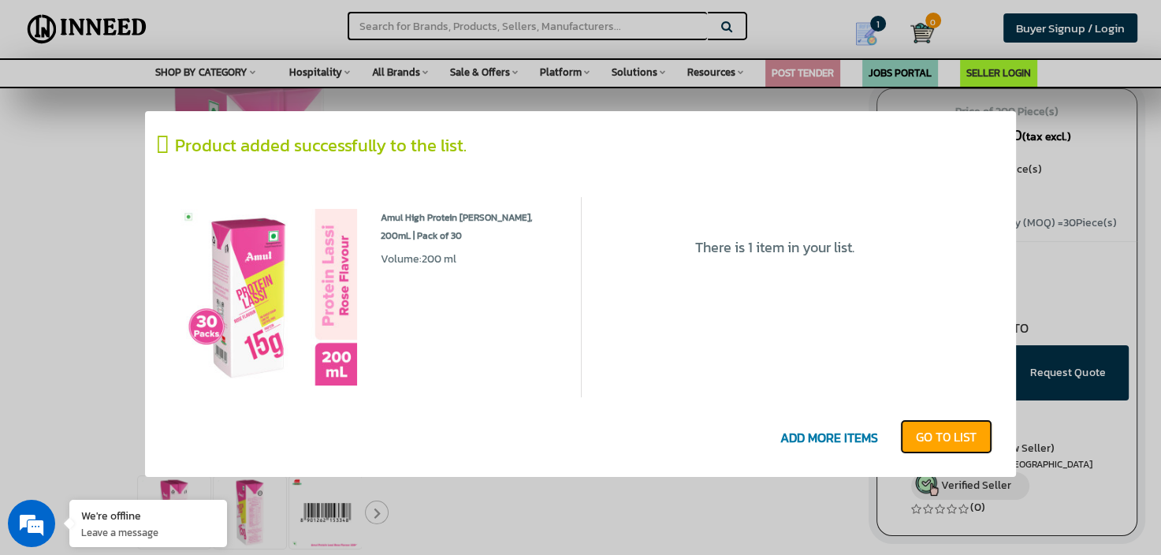
click at [955, 422] on link "GO T0 LIST" at bounding box center [946, 436] width 92 height 35
